Goal: Information Seeking & Learning: Find specific fact

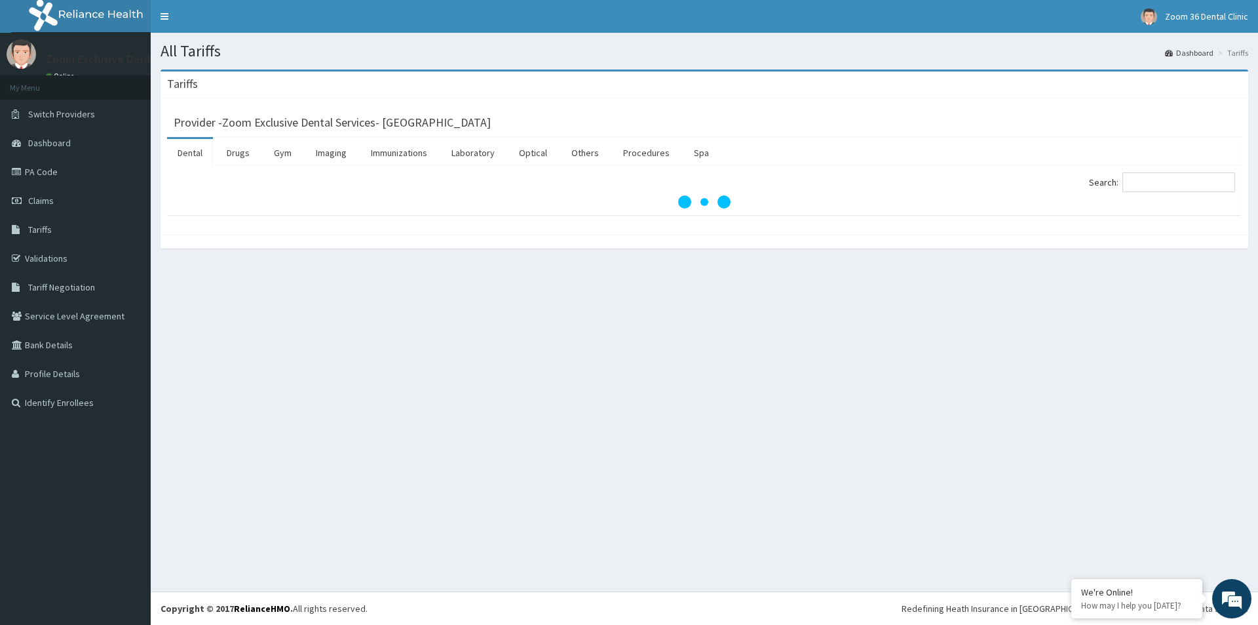
click at [165, 153] on div "Provider - Zoom Exclusive Dental Services- [GEOGRAPHIC_DATA] Dental Drugs Gym I…" at bounding box center [705, 166] width 1088 height 136
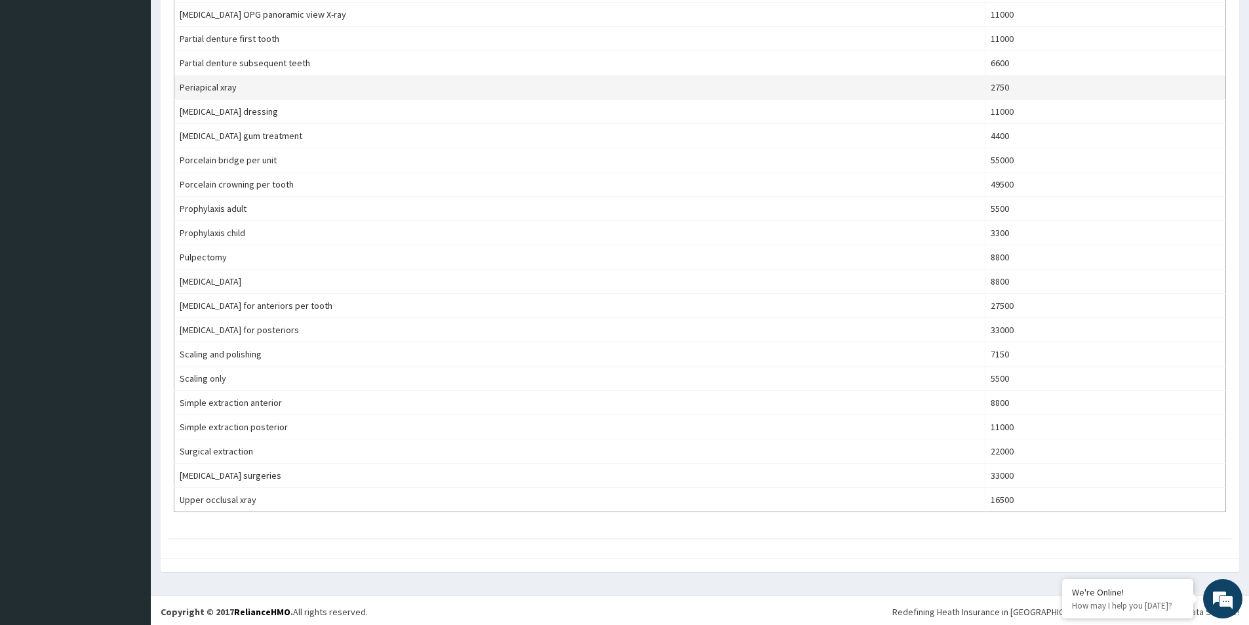
scroll to position [756, 0]
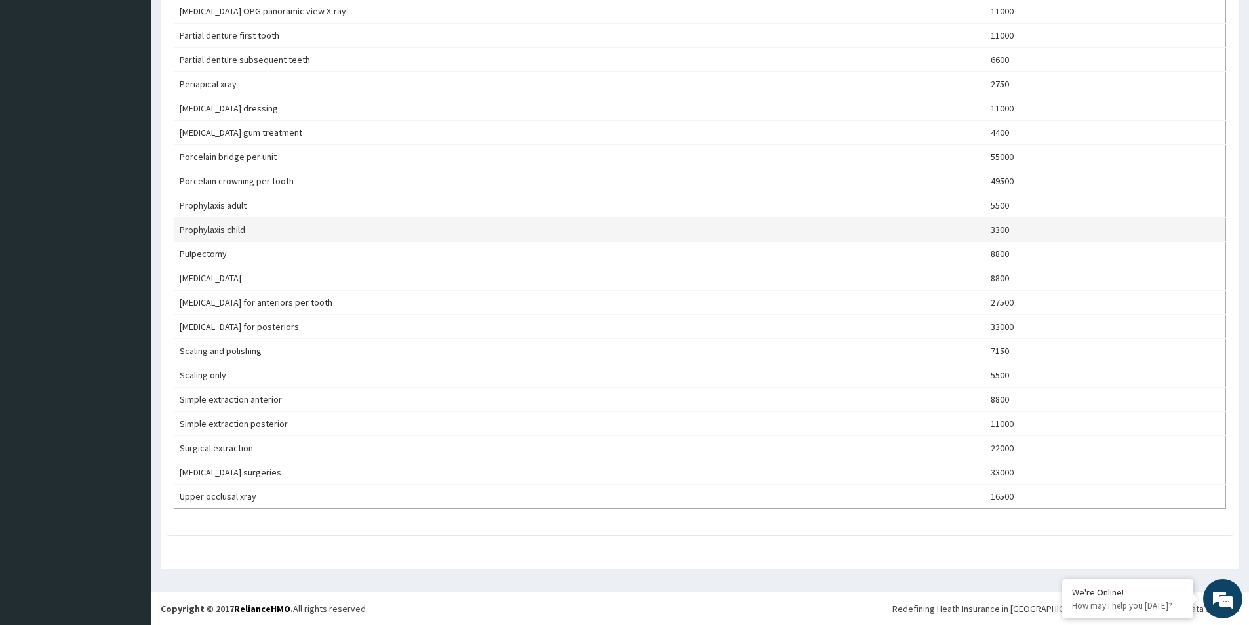
click at [967, 223] on td "Prophylaxis child" at bounding box center [579, 230] width 811 height 24
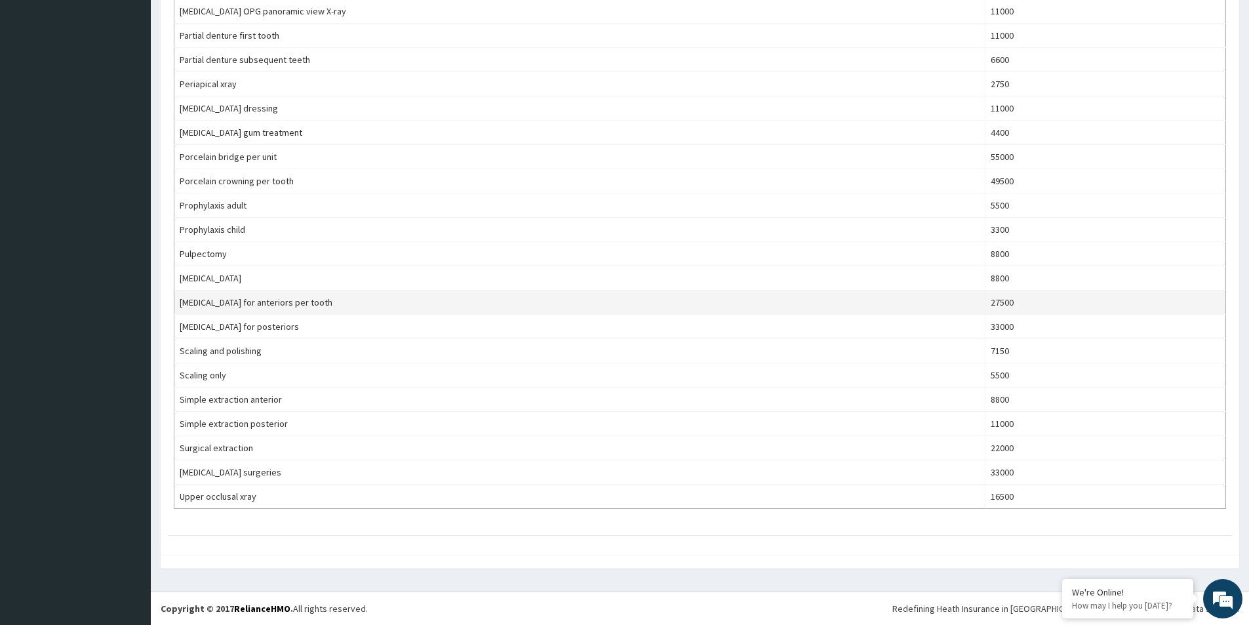
click at [938, 311] on td "[MEDICAL_DATA] for anteriors per tooth" at bounding box center [579, 302] width 811 height 24
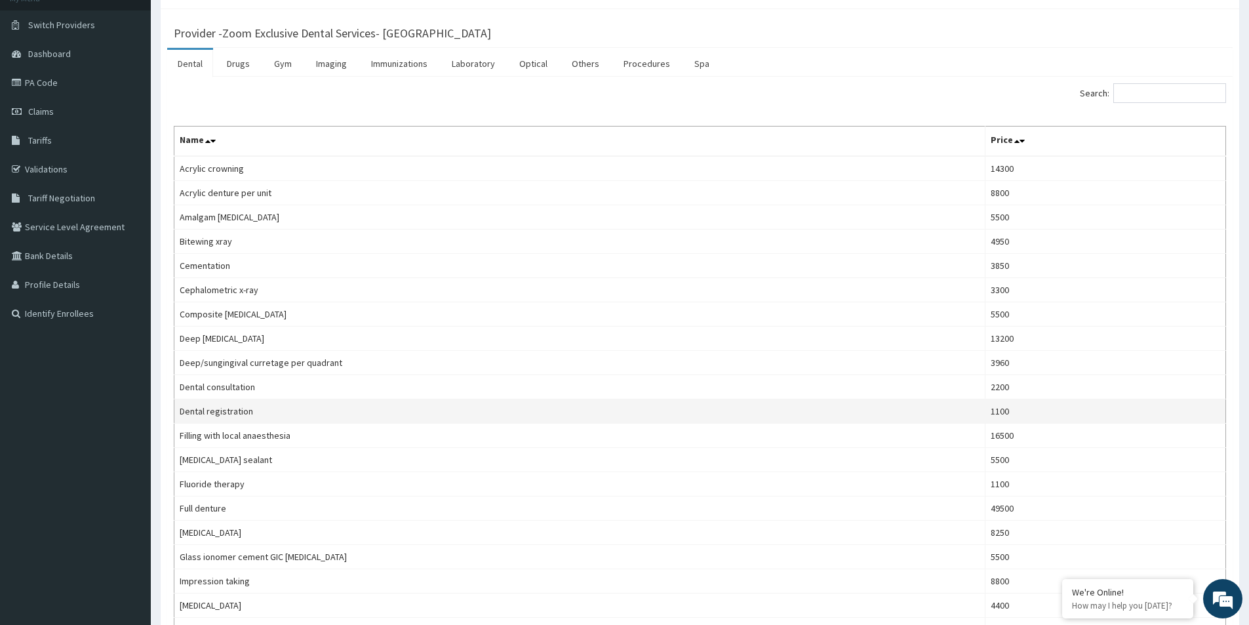
scroll to position [0, 0]
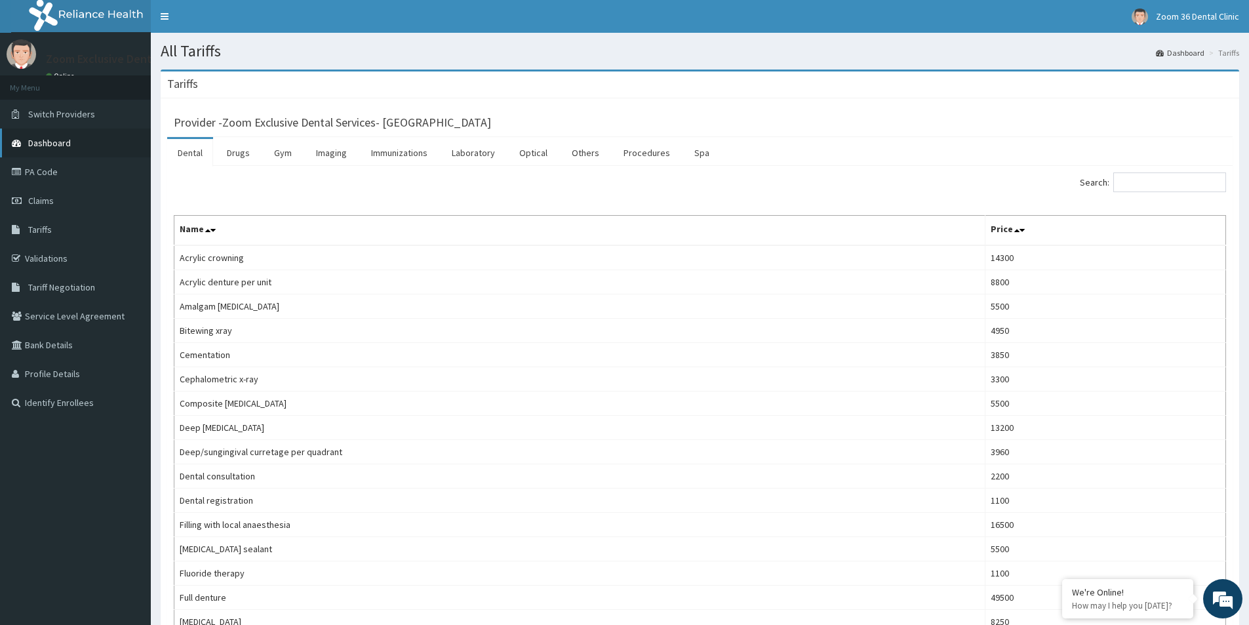
click at [88, 138] on link "Dashboard" at bounding box center [75, 142] width 151 height 29
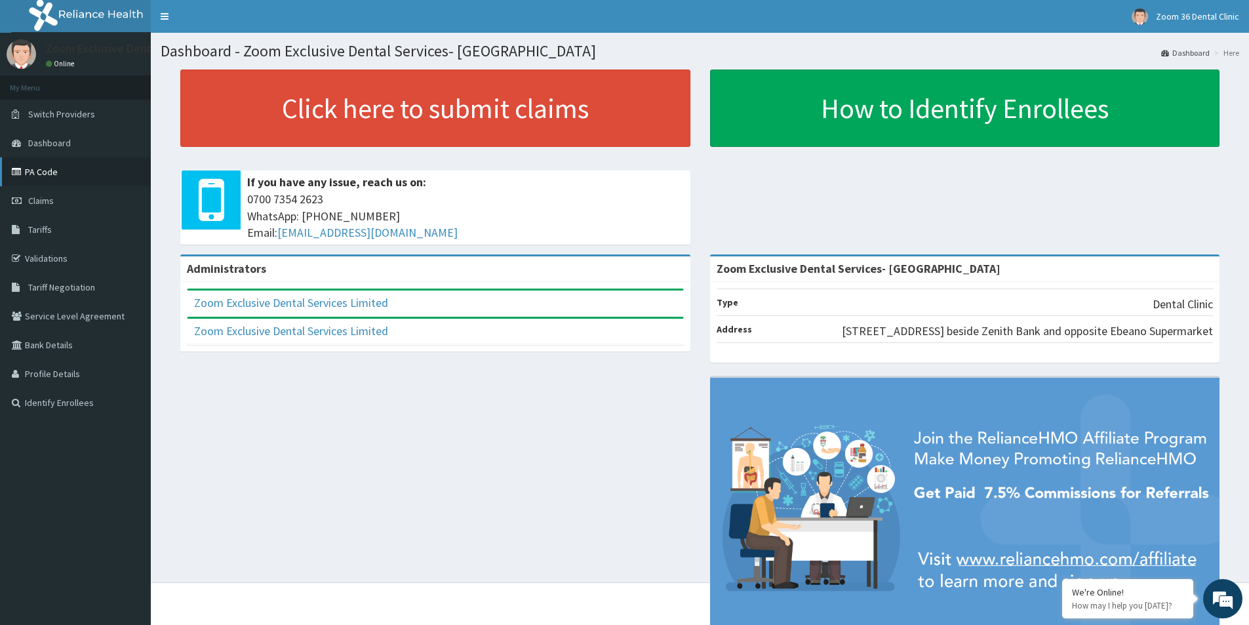
click at [62, 170] on link "PA Code" at bounding box center [75, 171] width 151 height 29
